Goal: Transaction & Acquisition: Purchase product/service

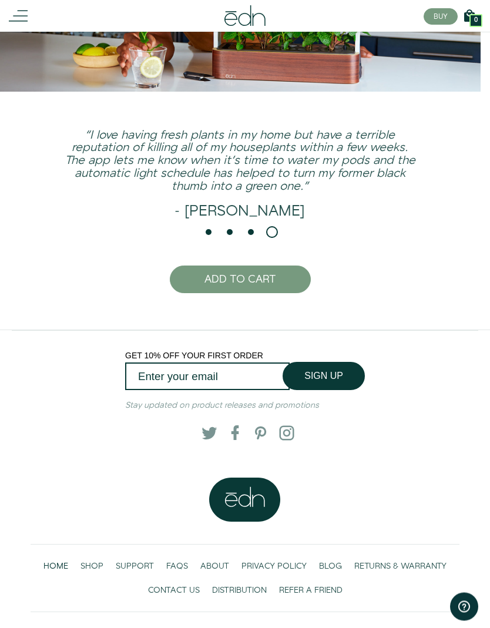
scroll to position [2040, 0]
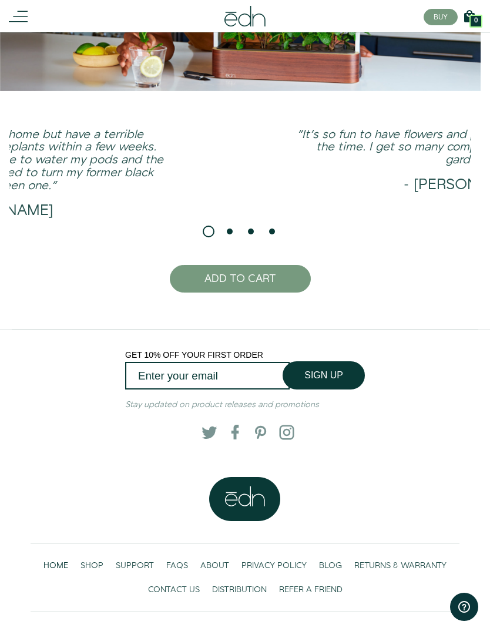
click at [95, 523] on span "SHOP" at bounding box center [91, 566] width 23 height 12
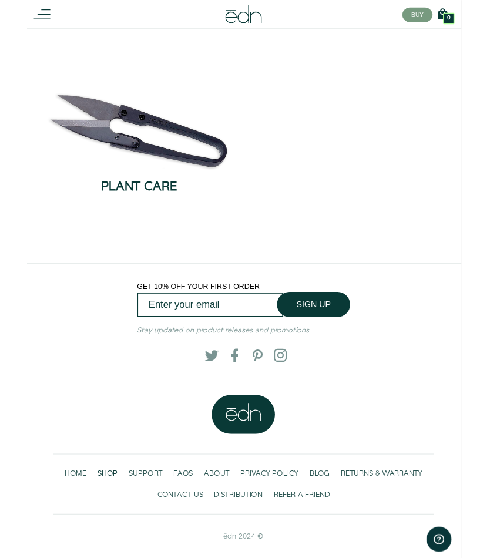
scroll to position [0, 1]
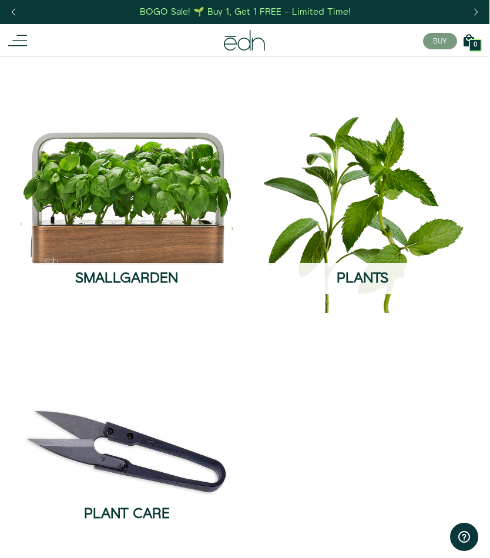
click at [22, 46] on line at bounding box center [17, 46] width 19 height 0
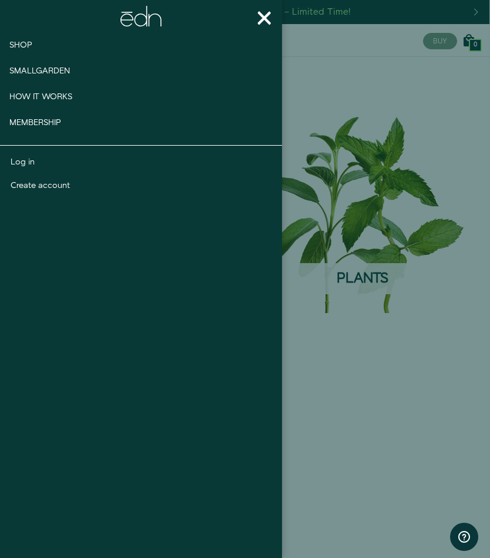
click at [19, 36] on link "Shop" at bounding box center [41, 45] width 82 height 26
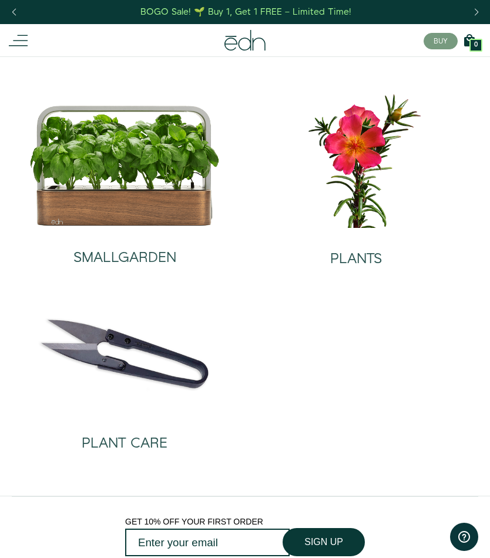
click at [127, 172] on img at bounding box center [124, 166] width 191 height 122
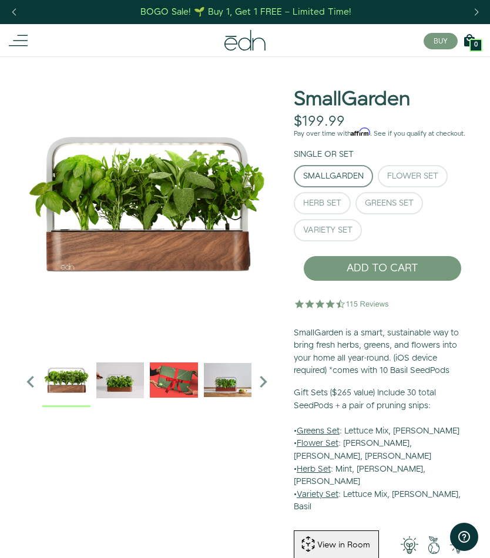
click at [327, 193] on button "Herb Set" at bounding box center [322, 203] width 57 height 22
